Goal: Task Accomplishment & Management: Manage account settings

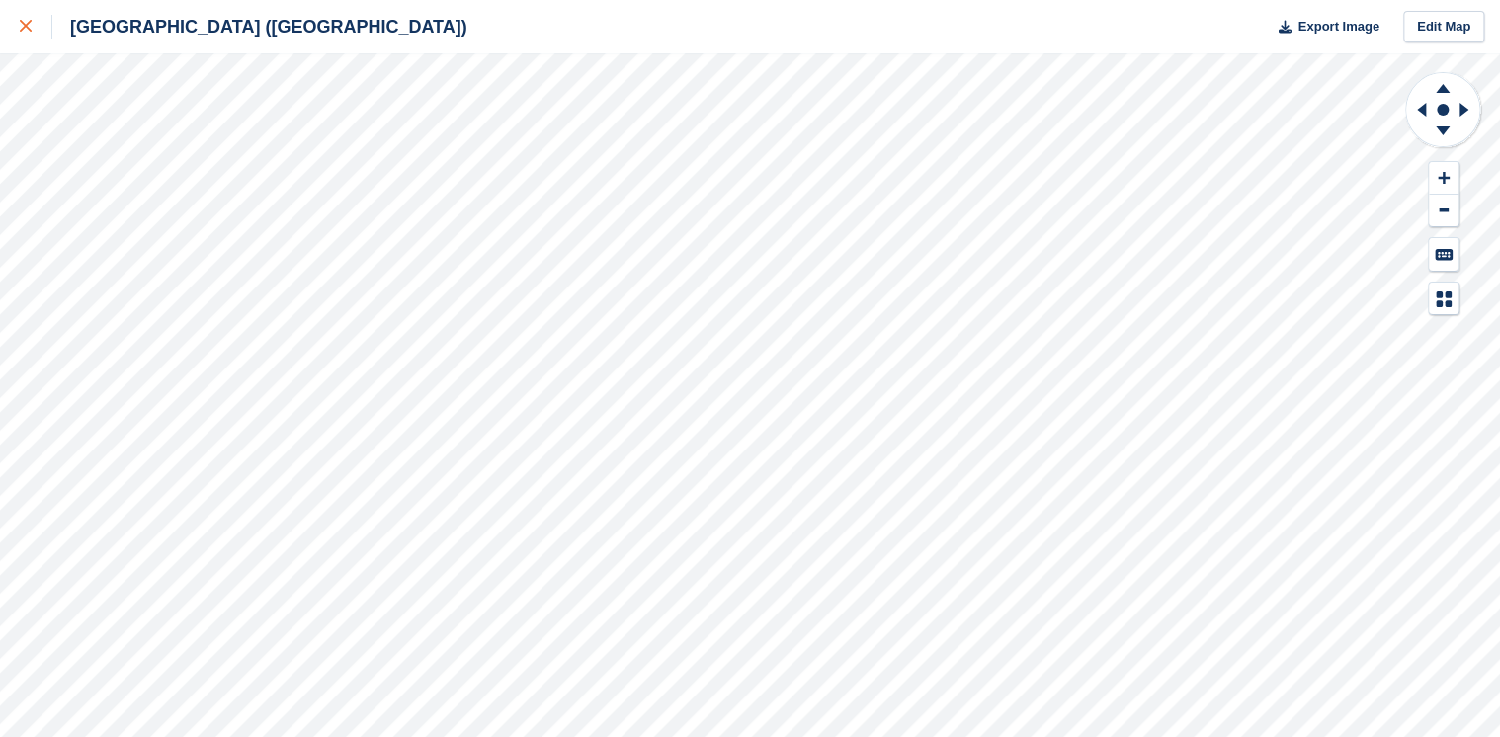
click at [27, 28] on icon at bounding box center [26, 26] width 12 height 12
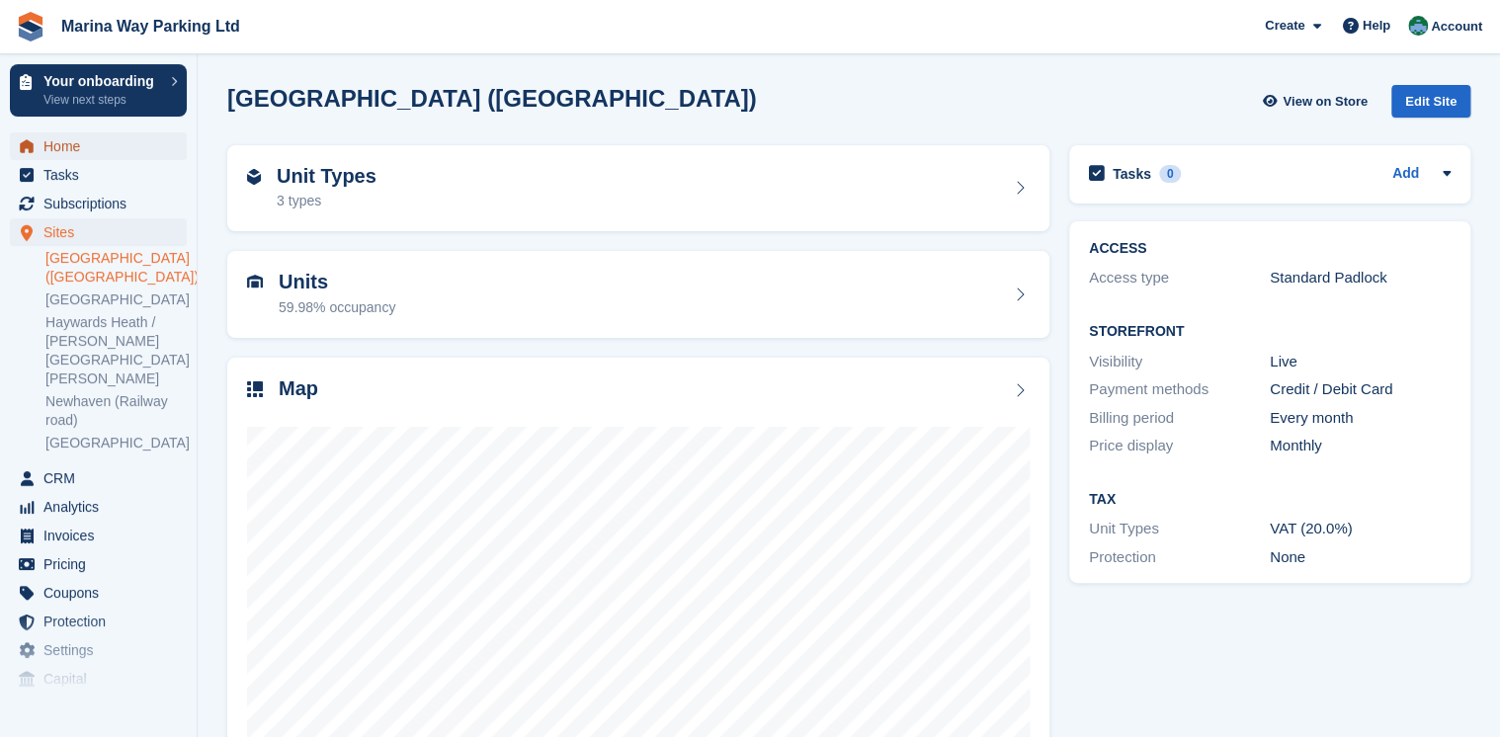
click at [55, 138] on span "Home" at bounding box center [102, 146] width 119 height 28
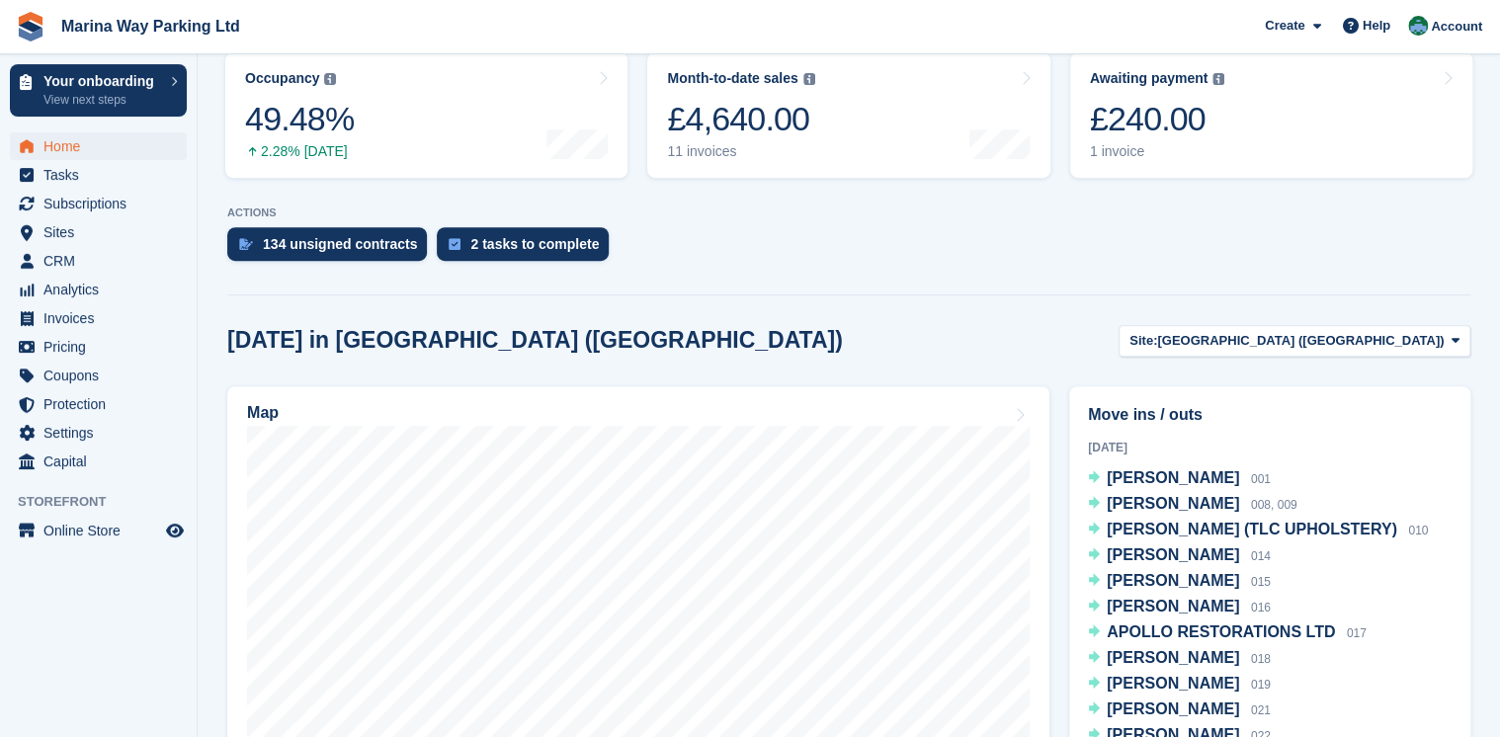
scroll to position [395, 0]
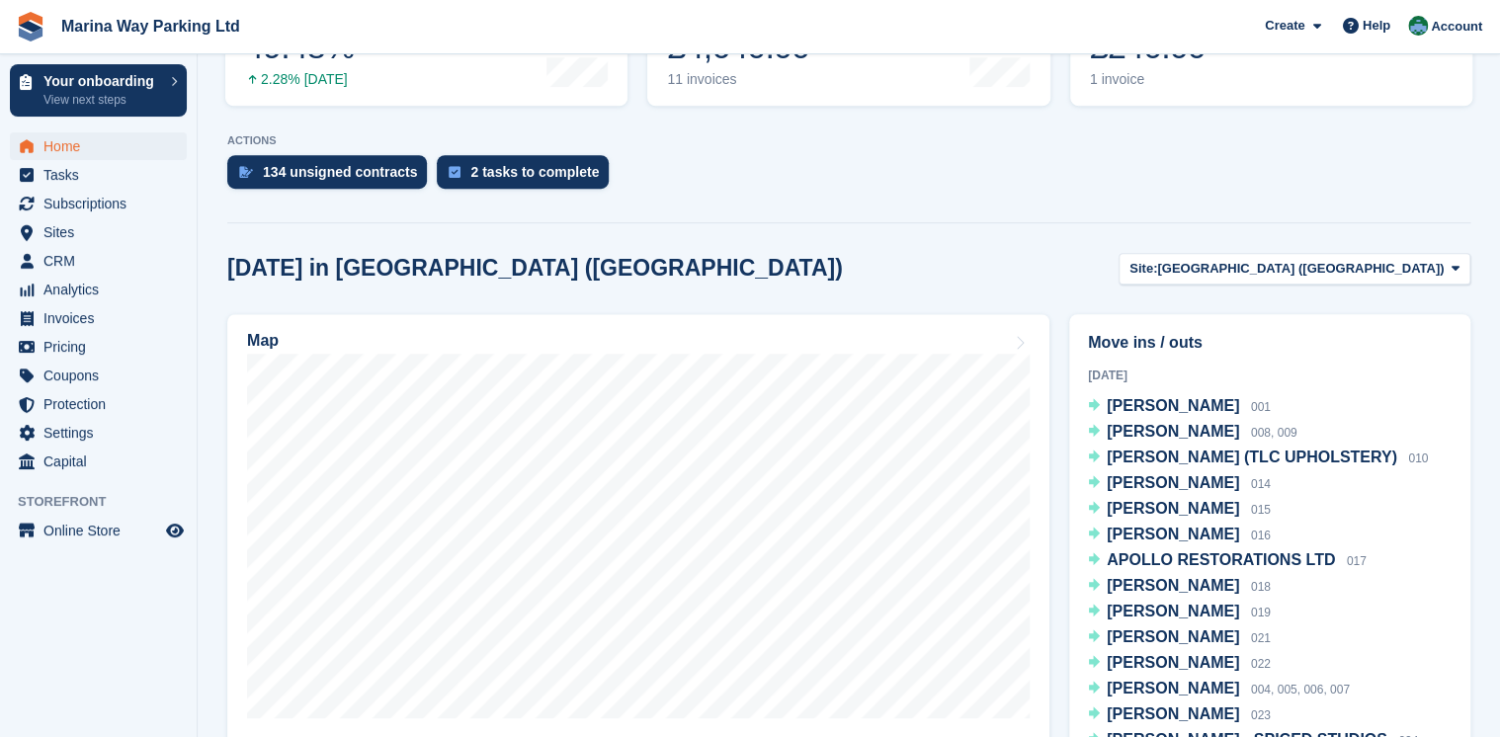
click at [1147, 248] on section "Your onboarding Welcome to Stora! Press the button below to access your tailore…" at bounding box center [849, 391] width 1302 height 1573
click at [1387, 273] on span "[GEOGRAPHIC_DATA] ([GEOGRAPHIC_DATA])" at bounding box center [1300, 269] width 287 height 20
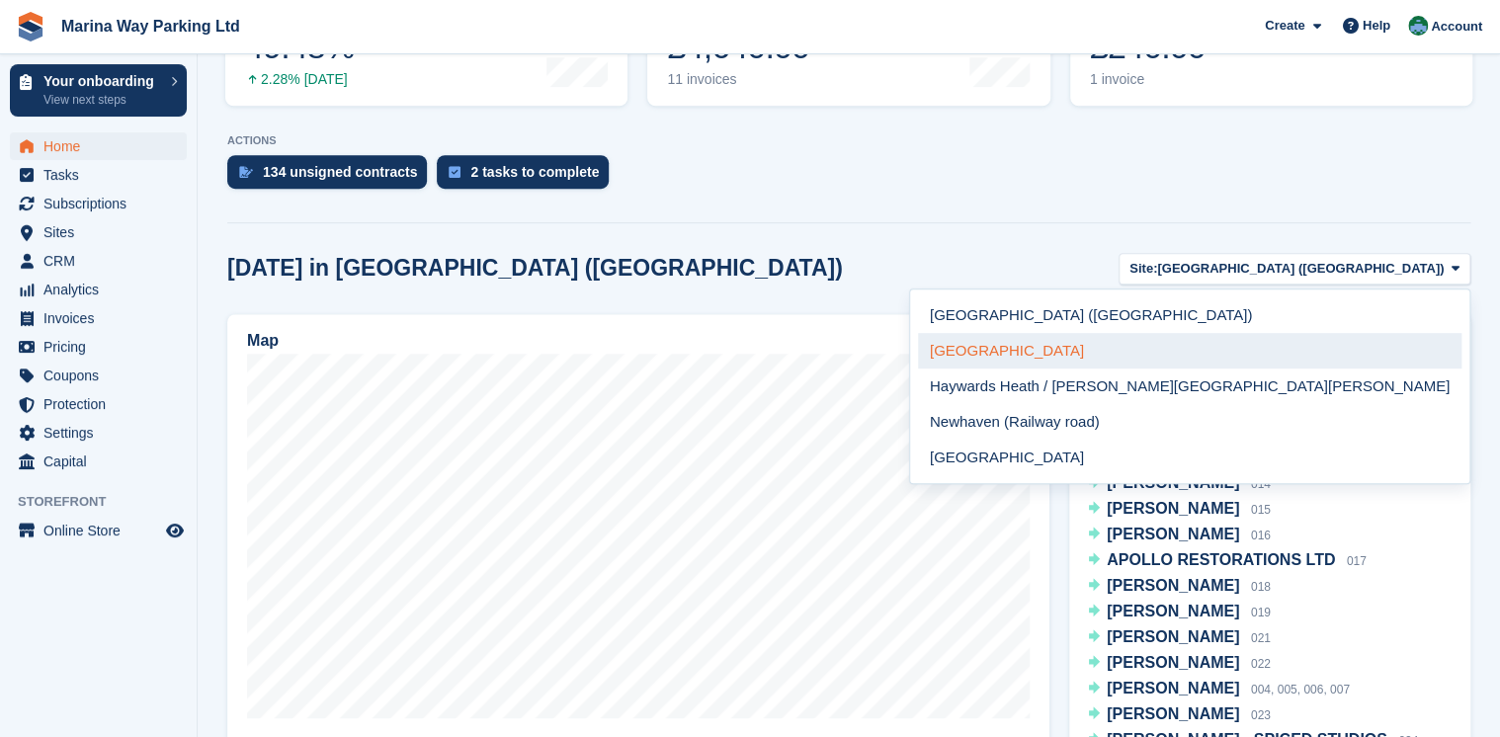
click at [1306, 353] on link "Peacehaven" at bounding box center [1189, 351] width 543 height 36
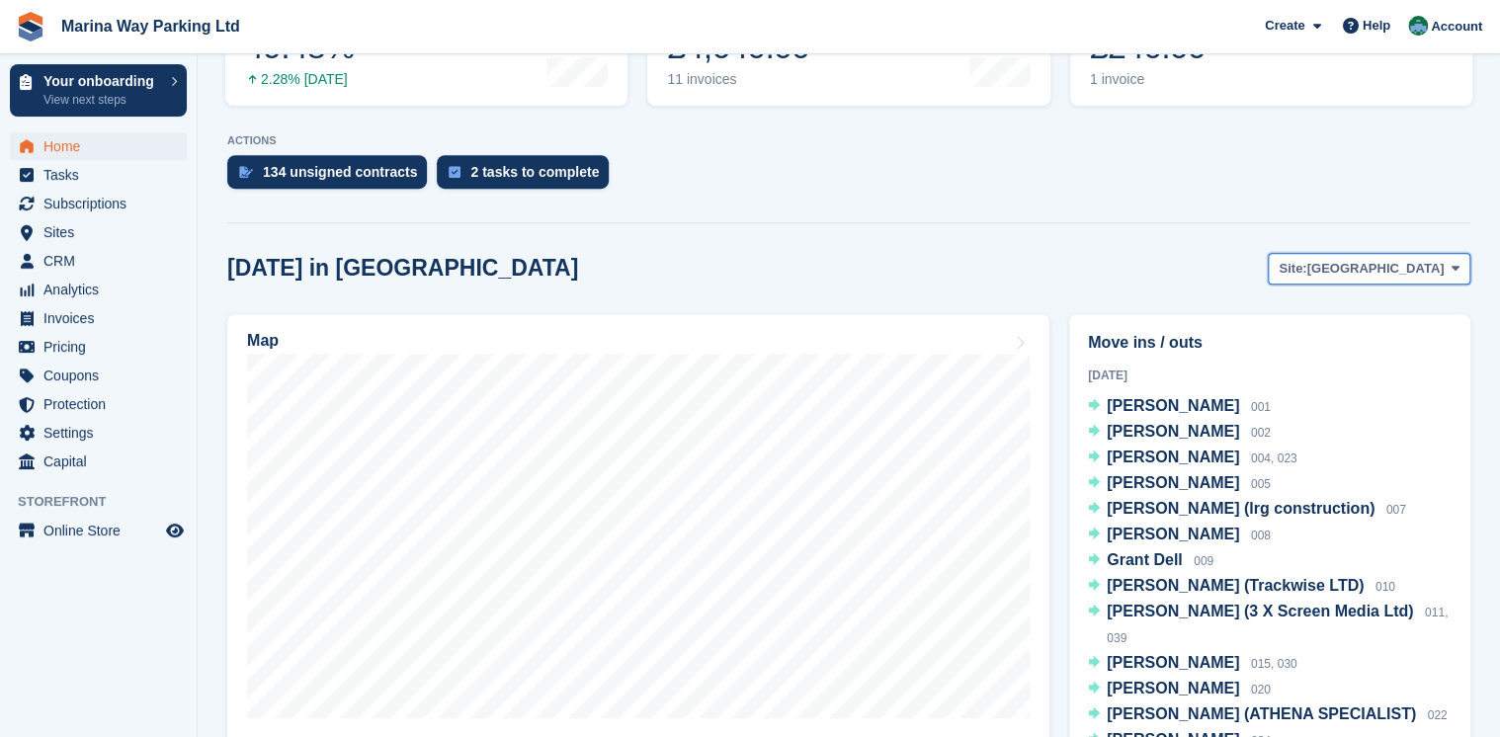
click at [1394, 264] on span "Peacehaven" at bounding box center [1374, 269] width 137 height 20
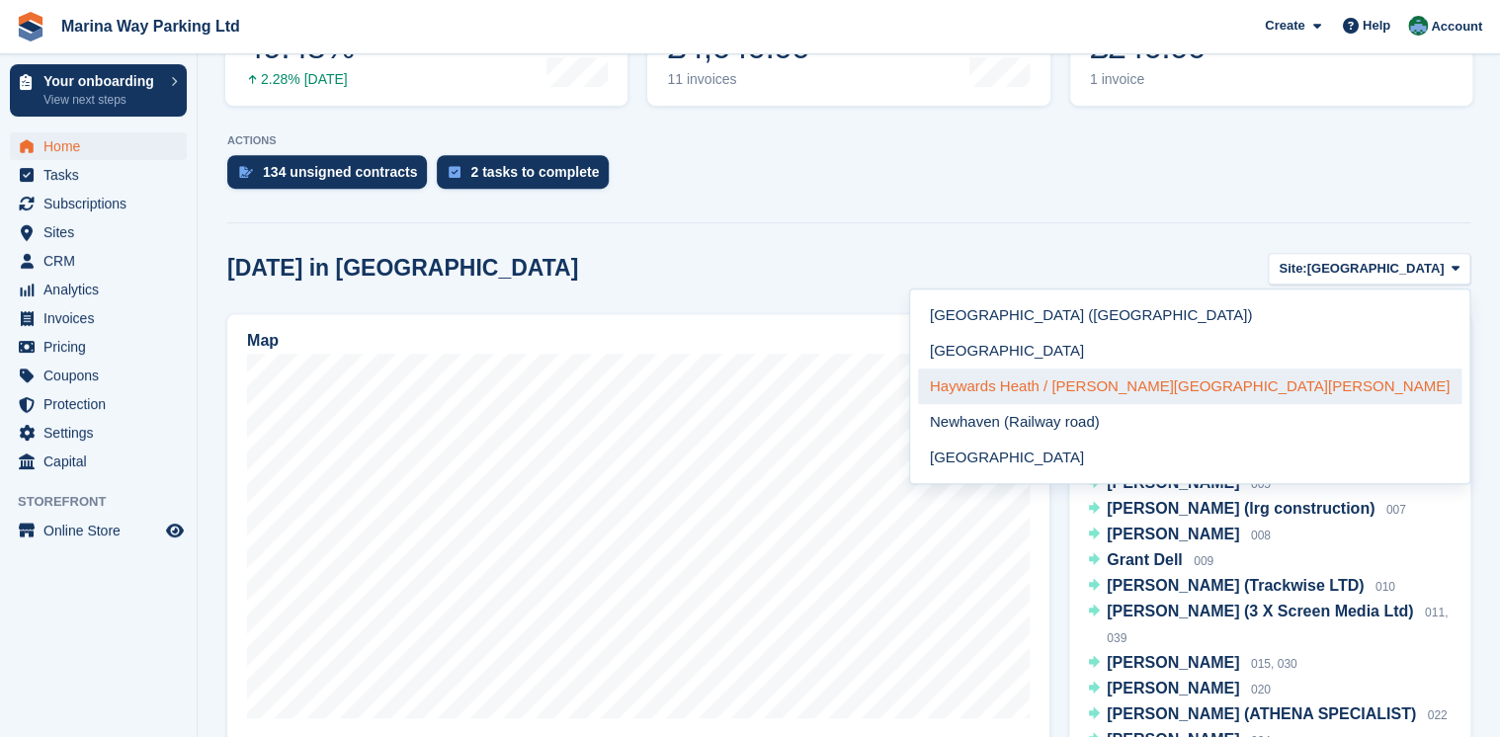
click at [1332, 376] on link "Haywards Heath / Burgess Hill" at bounding box center [1189, 386] width 543 height 36
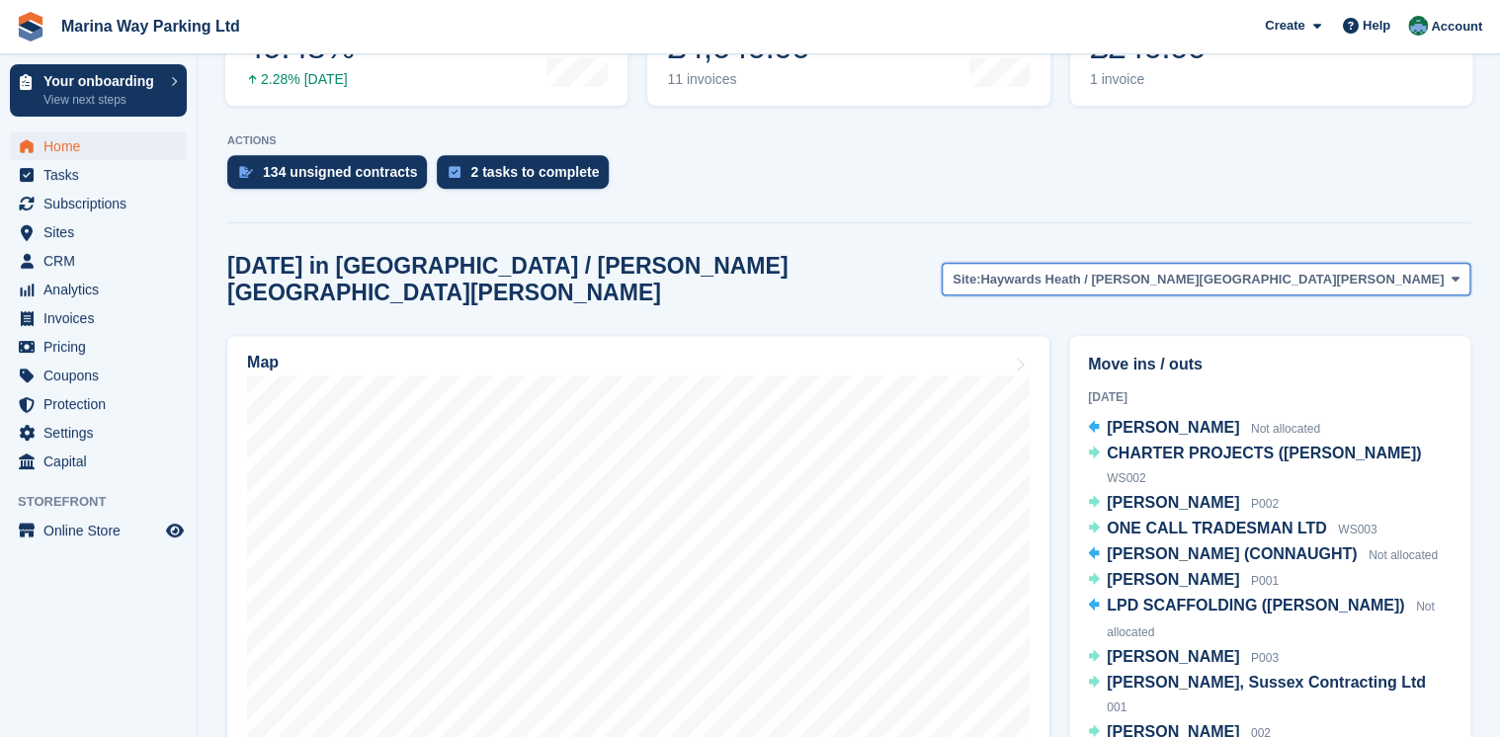
click at [1320, 270] on span "Haywards Heath / Burgess Hill" at bounding box center [1211, 280] width 463 height 20
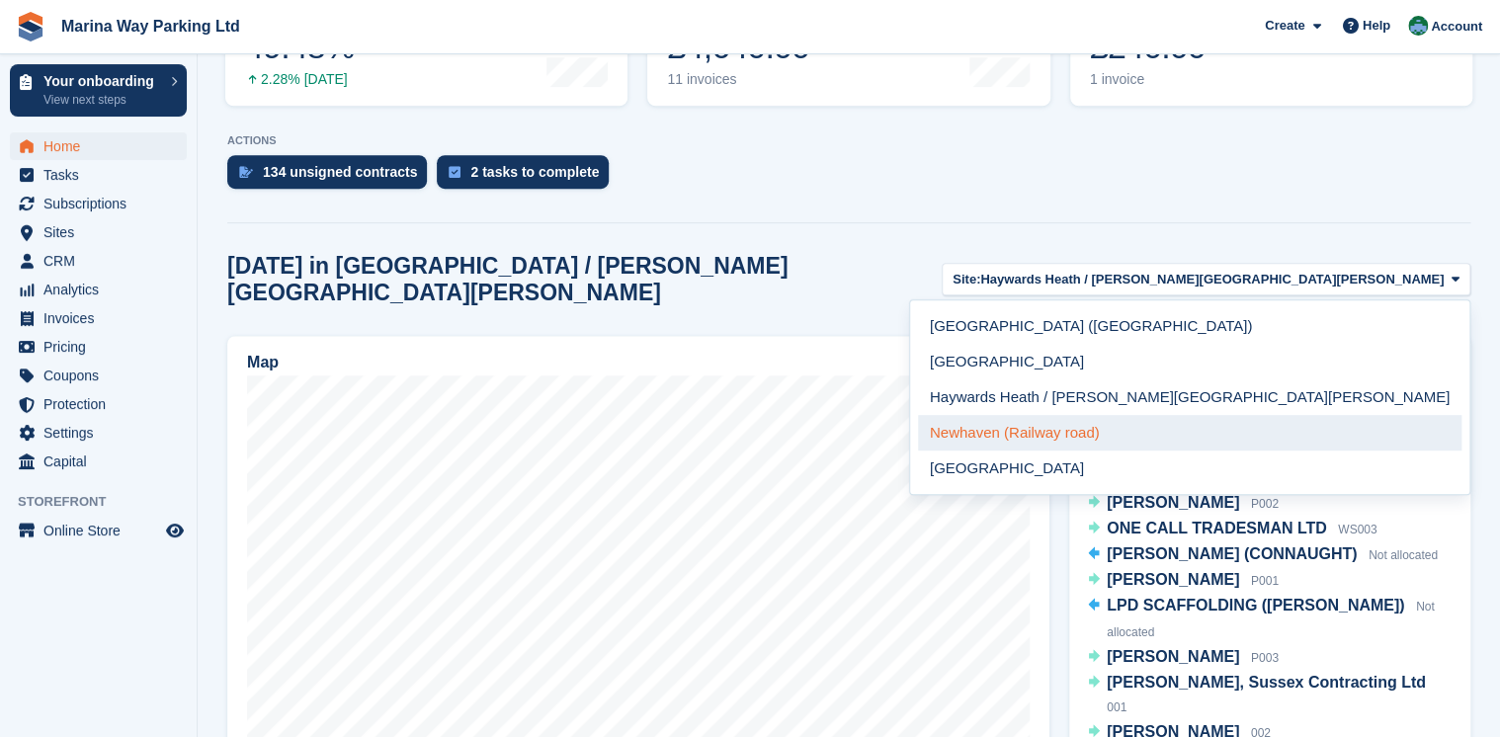
click at [1328, 419] on link "Newhaven (Railway road)" at bounding box center [1189, 433] width 543 height 36
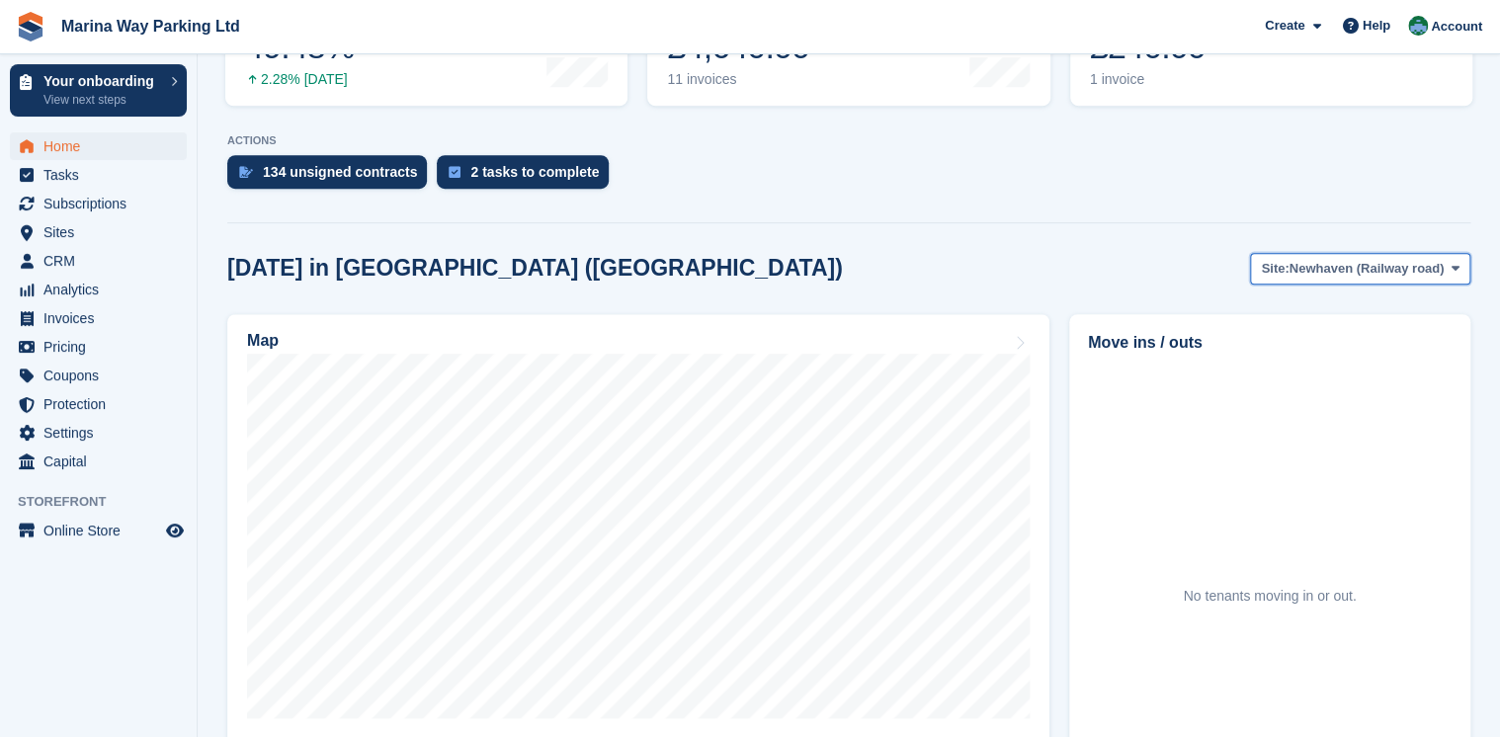
click at [1341, 275] on span "Newhaven (Railway road)" at bounding box center [1365, 269] width 155 height 20
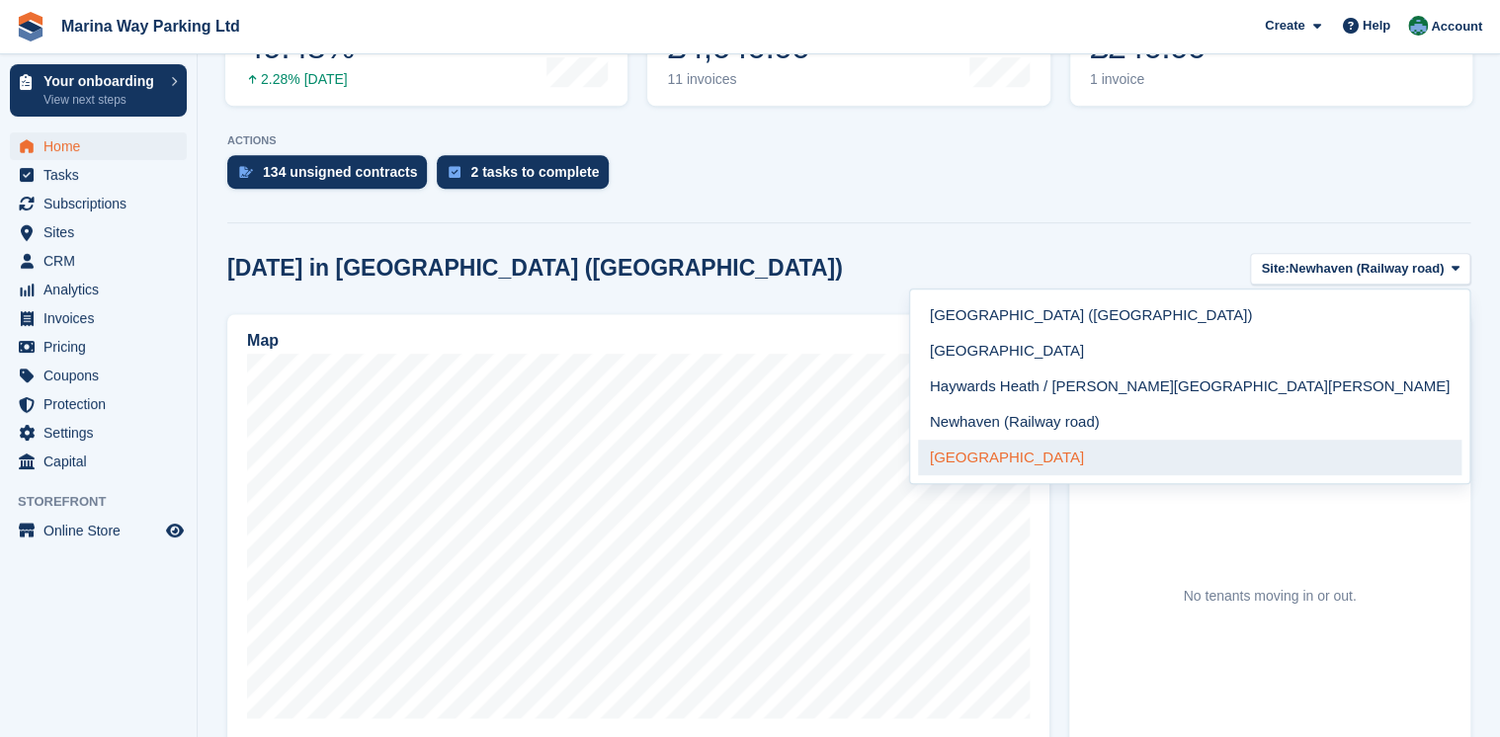
click at [1303, 460] on link "Brighton" at bounding box center [1189, 458] width 543 height 36
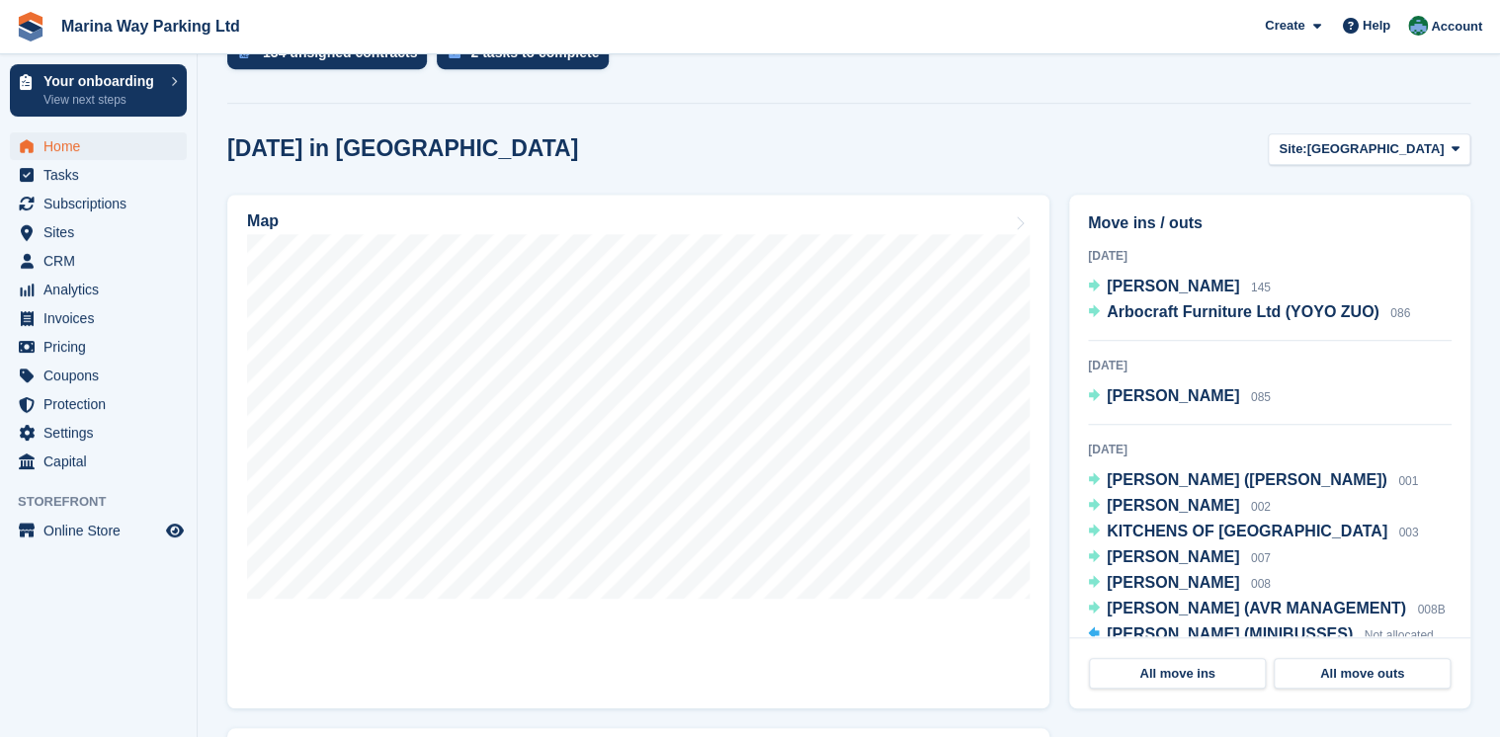
scroll to position [553, 0]
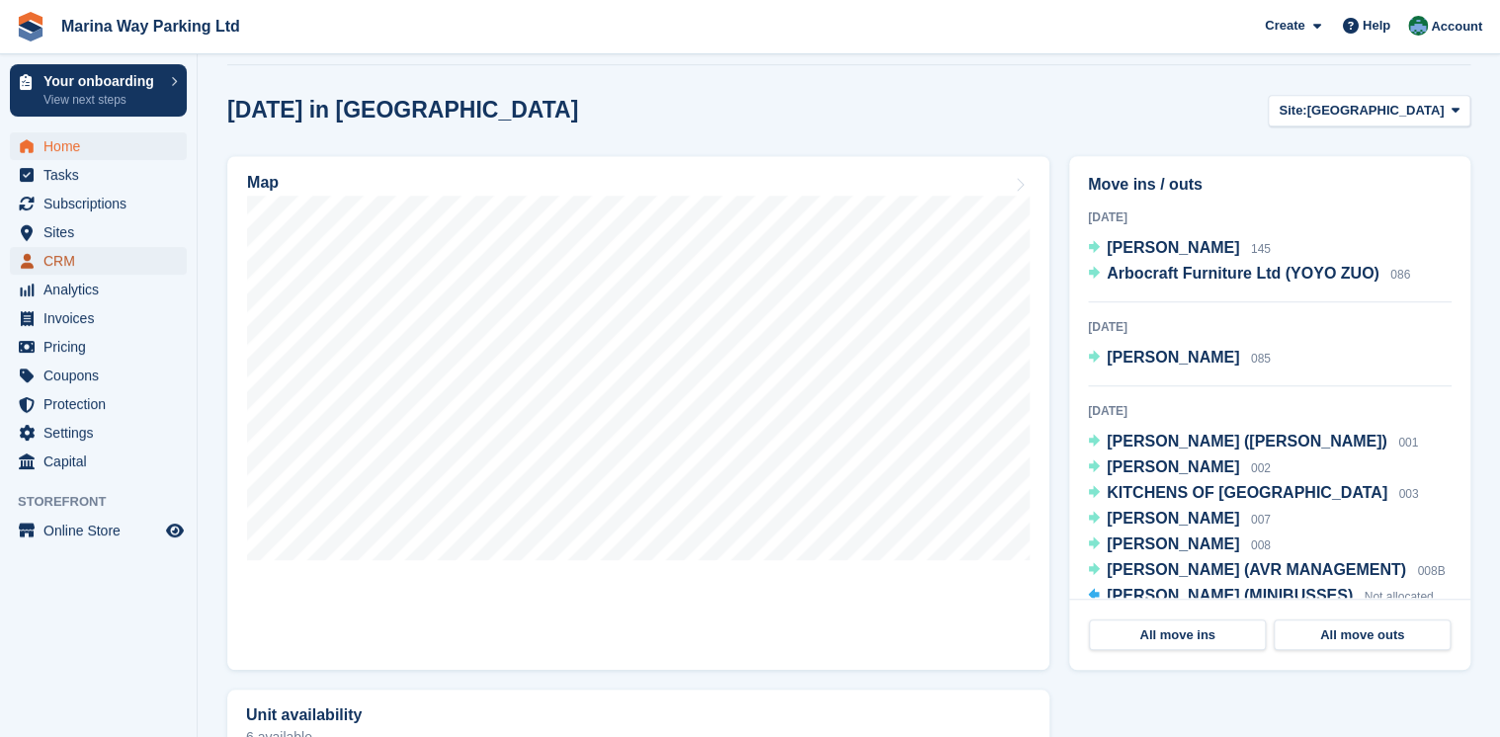
click at [73, 259] on span "CRM" at bounding box center [102, 261] width 119 height 28
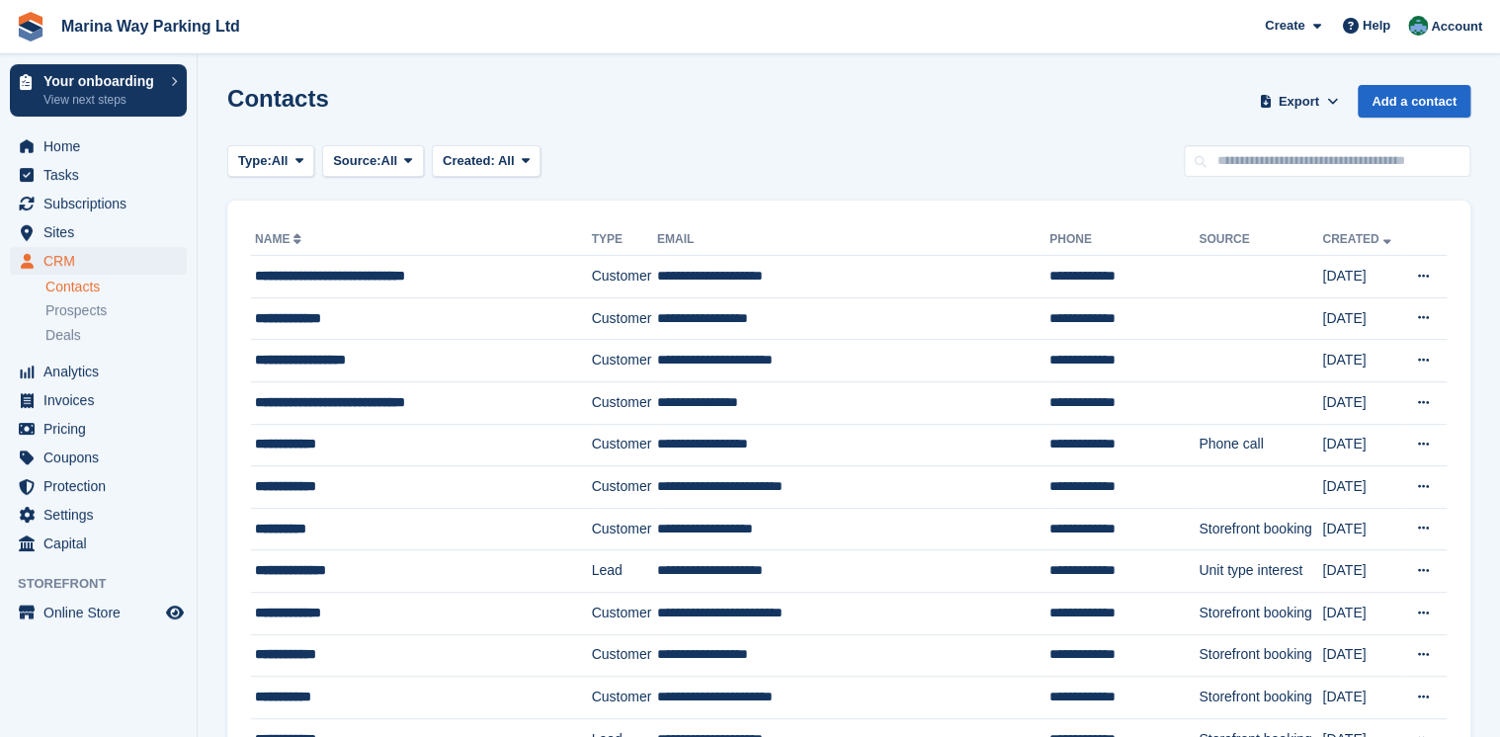
click at [1067, 111] on div "Contacts Export Export Contacts Export a CSV of all Contacts which match the cu…" at bounding box center [848, 113] width 1243 height 56
